Goal: Information Seeking & Learning: Learn about a topic

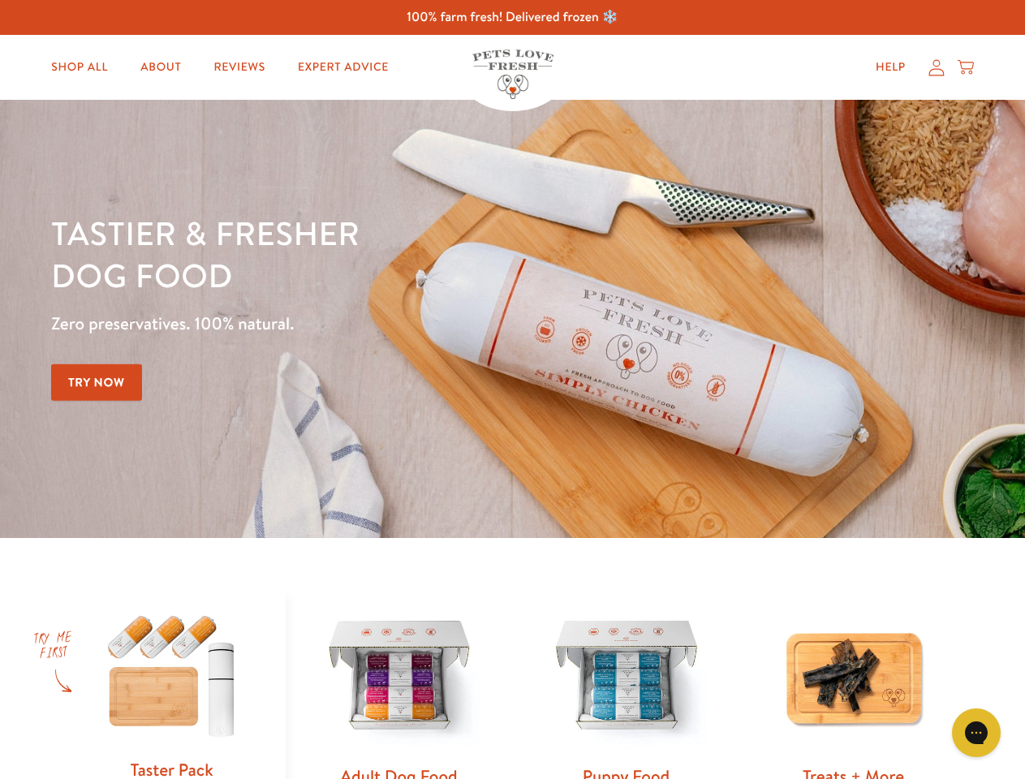
click at [512, 389] on div "Tastier & fresher dog food Zero preservatives. 100% natural. Try Now" at bounding box center [358, 319] width 615 height 214
click at [976, 733] on icon "Open gorgias live chat" at bounding box center [975, 731] width 15 height 15
